Goal: Find specific page/section: Find specific page/section

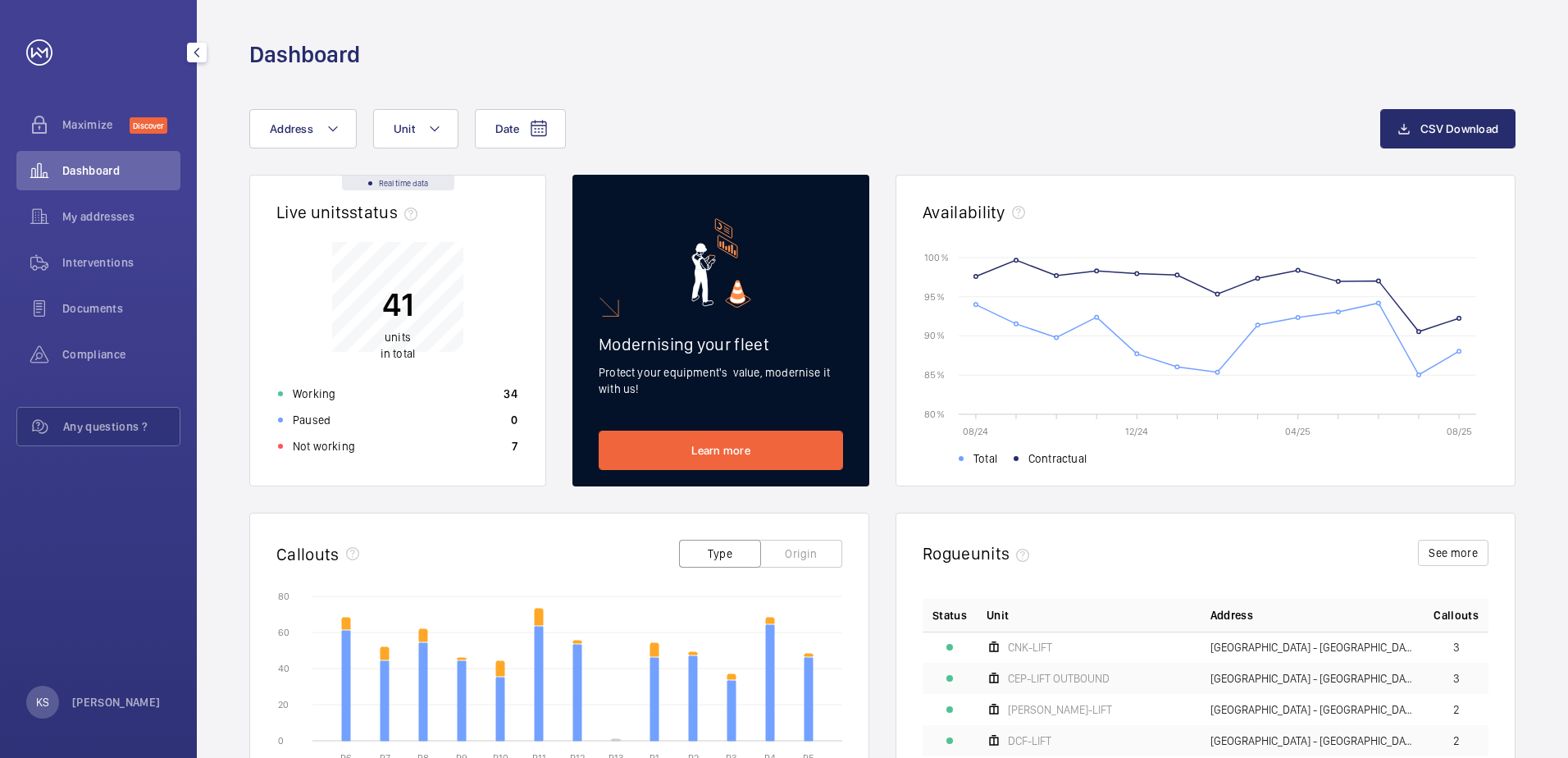
click at [148, 178] on span "Dashboard" at bounding box center [121, 170] width 118 height 16
click at [108, 211] on span "My addresses" at bounding box center [121, 217] width 118 height 16
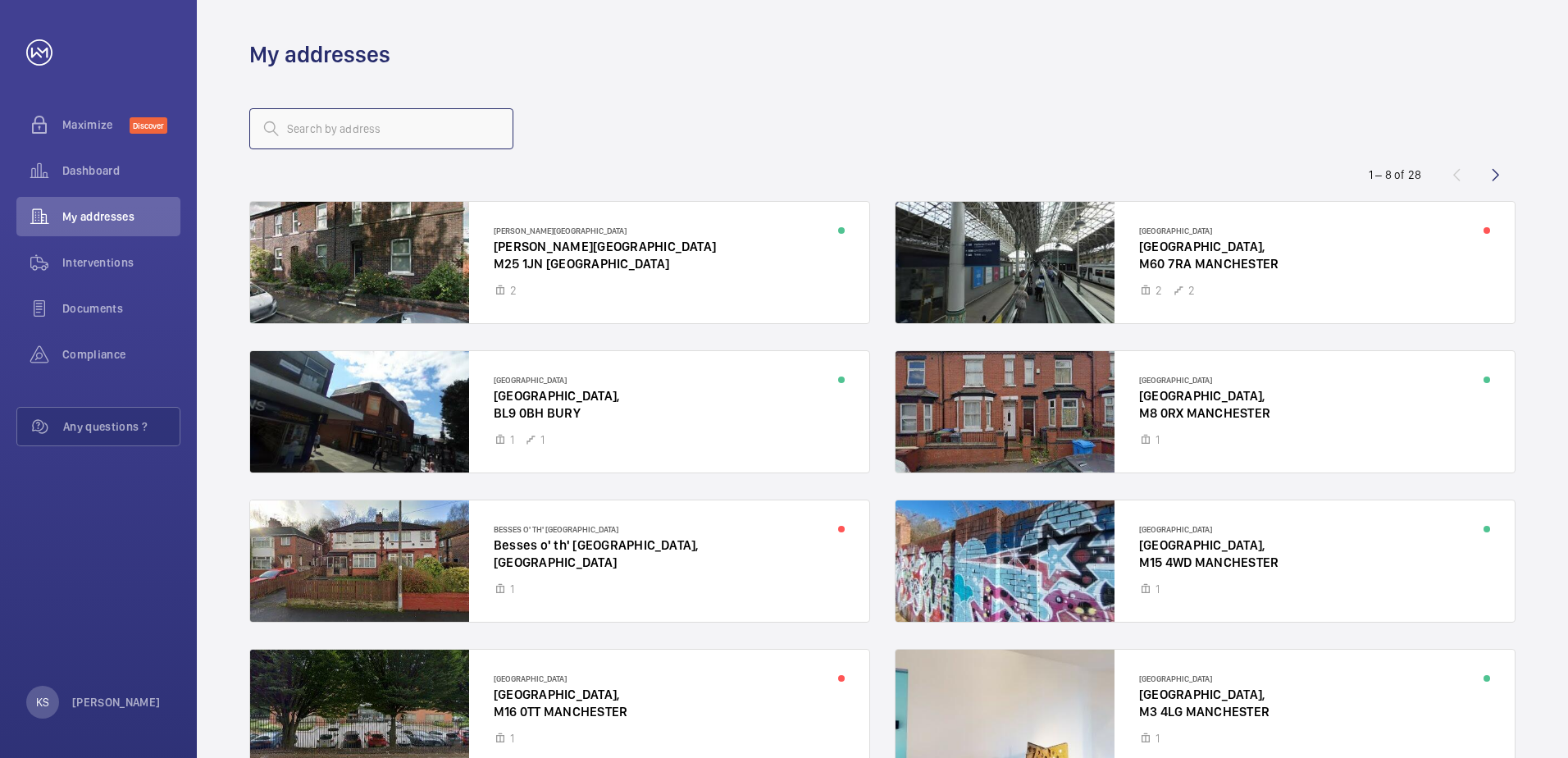
drag, startPoint x: 108, startPoint y: 211, endPoint x: 374, endPoint y: 130, distance: 278.1
click at [374, 130] on input "text" at bounding box center [382, 129] width 264 height 41
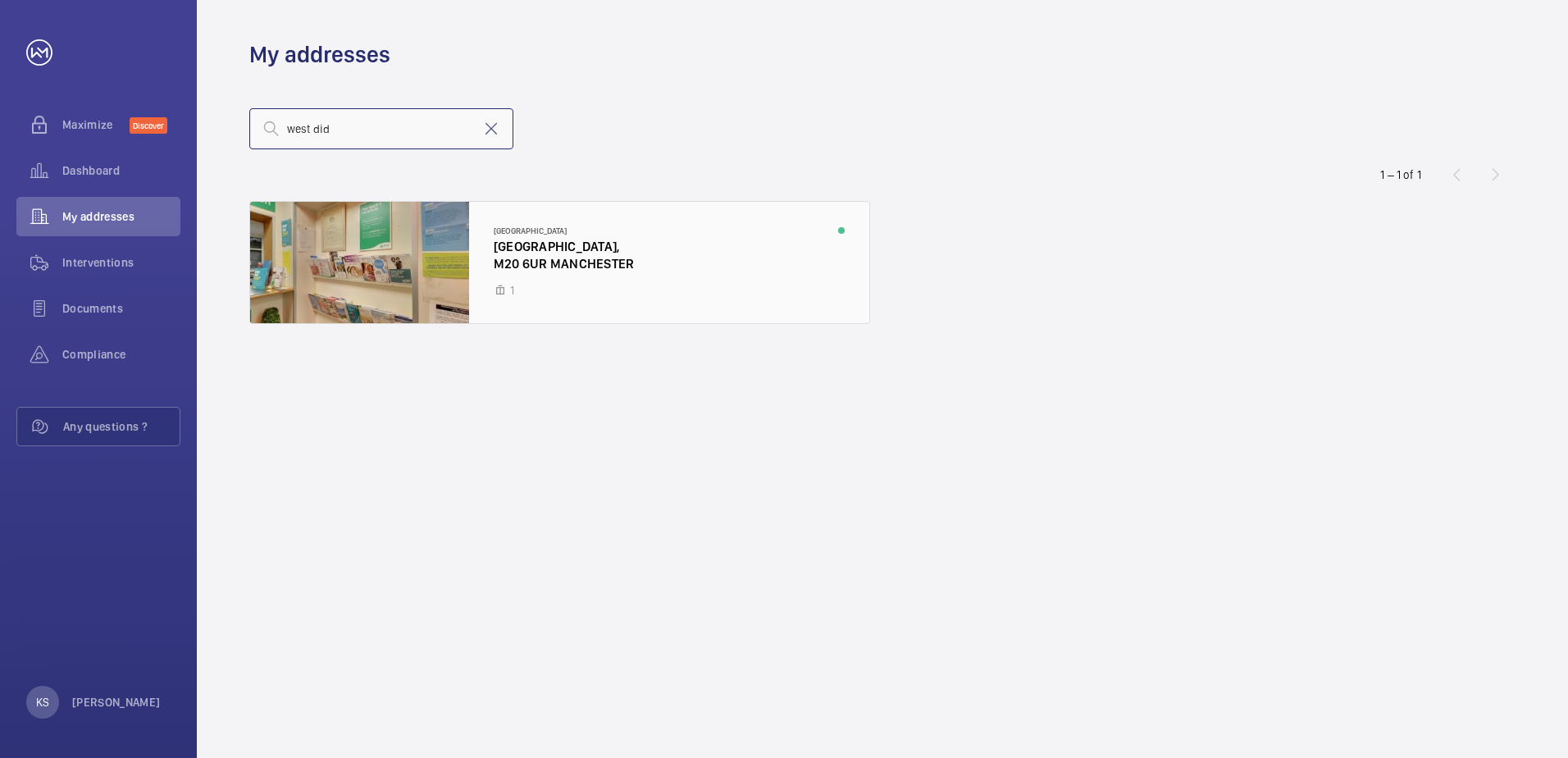
type input "west did"
click at [374, 320] on div at bounding box center [560, 262] width 619 height 122
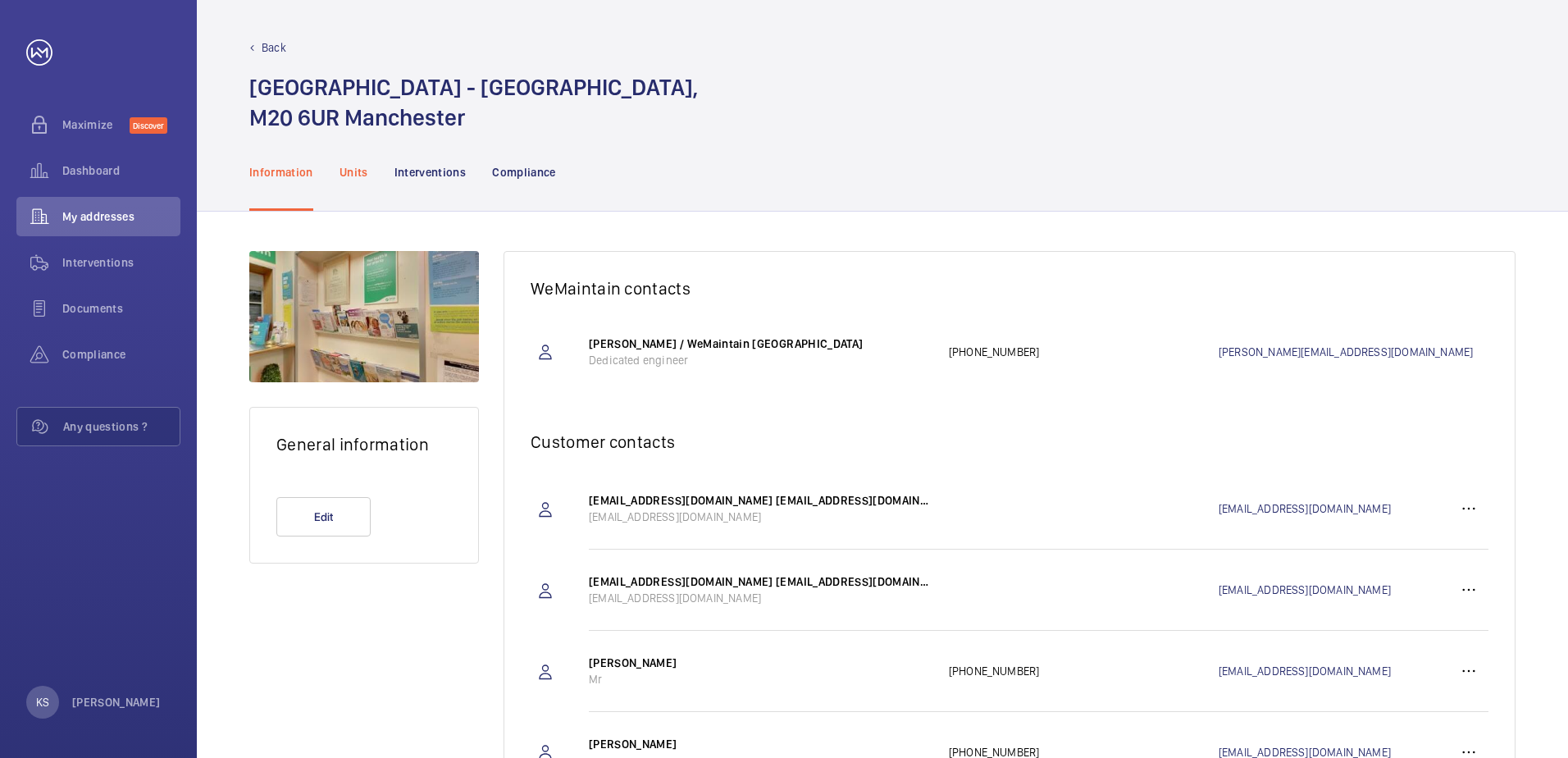
click at [351, 190] on div "Units" at bounding box center [354, 172] width 28 height 78
